Goal: Task Accomplishment & Management: Manage account settings

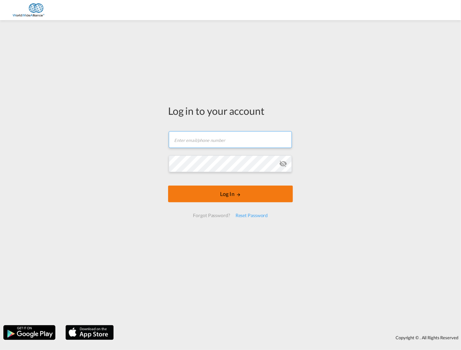
type input "[EMAIL_ADDRESS][DOMAIN_NAME]"
click at [228, 195] on button "Log In" at bounding box center [230, 193] width 125 height 17
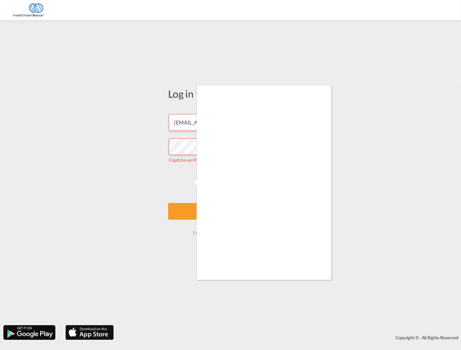
click at [323, 279] on iframe at bounding box center [264, 182] width 134 height 195
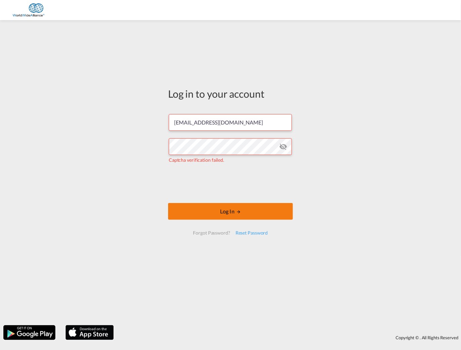
click at [242, 212] on button "Log In" at bounding box center [230, 211] width 125 height 17
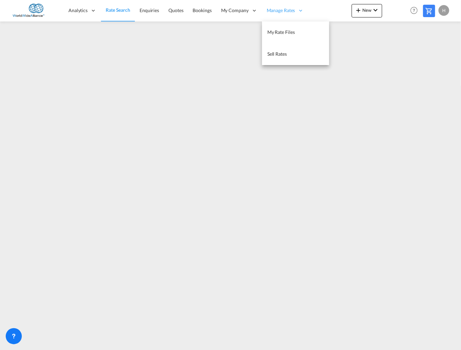
click at [283, 10] on span "Manage Rates" at bounding box center [281, 10] width 29 height 7
click at [276, 32] on span "My Rate Files" at bounding box center [281, 32] width 28 height 6
